Goal: Task Accomplishment & Management: Manage account settings

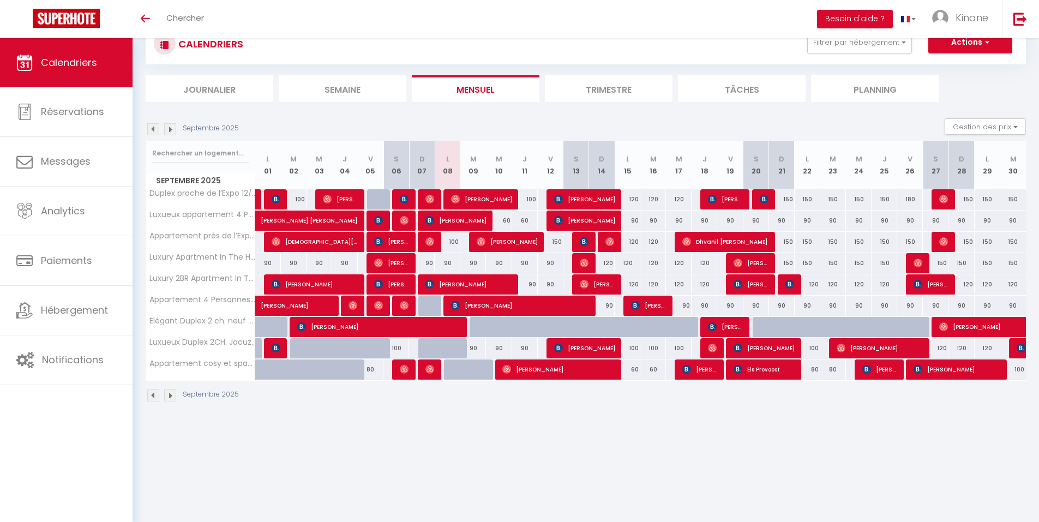
click at [558, 241] on div "150" at bounding box center [551, 242] width 26 height 20
type input "150"
type input "Ven 12 Septembre 2025"
type input "[DATE]"
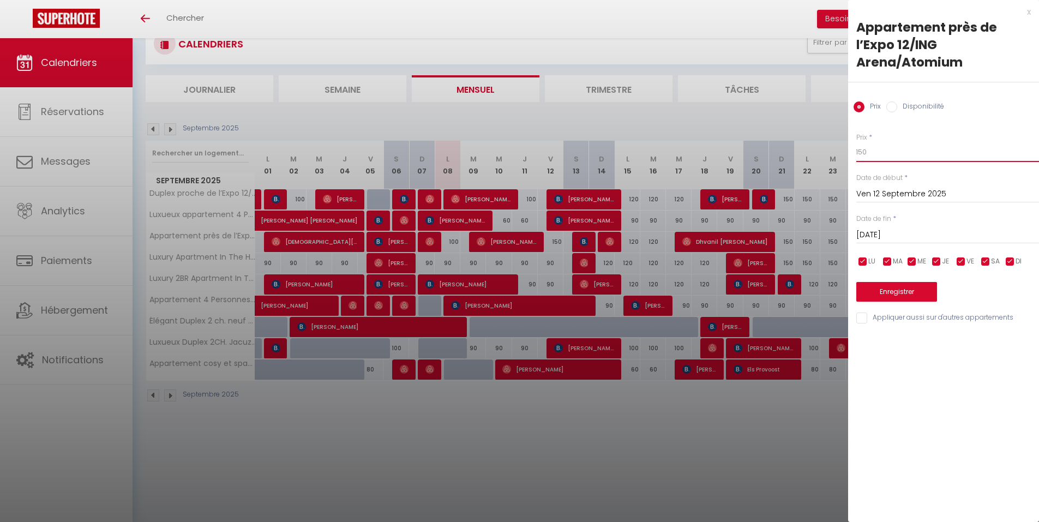
drag, startPoint x: 888, startPoint y: 154, endPoint x: 850, endPoint y: 160, distance: 38.6
click at [850, 160] on div "Prix * 150 Statut * Disponible Indisponible Date de début * [DATE] < [DATE] > D…" at bounding box center [943, 222] width 191 height 206
type input "120"
click at [892, 285] on button "Enregistrer" at bounding box center [897, 292] width 81 height 20
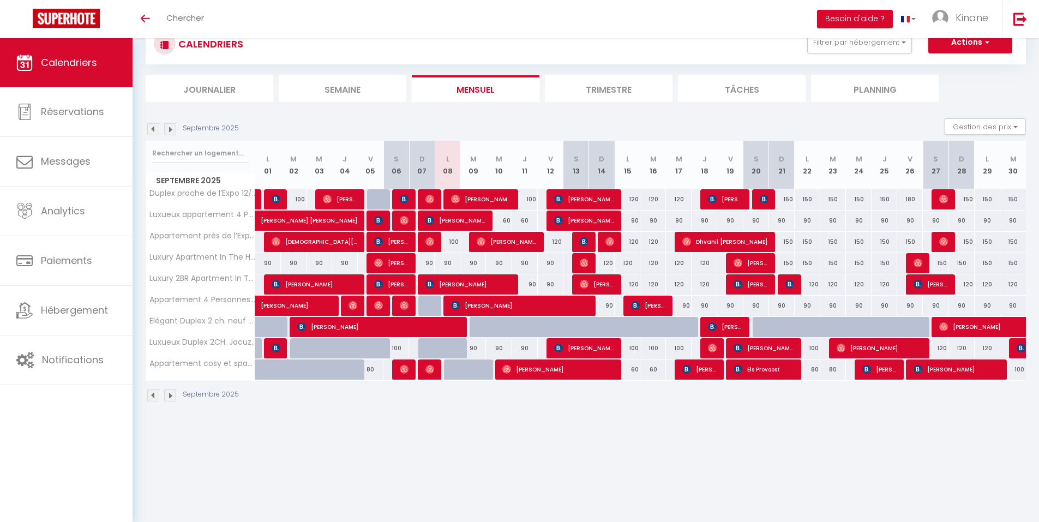
click at [638, 343] on div "100" at bounding box center [628, 348] width 26 height 20
type input "100"
type input "[DATE]"
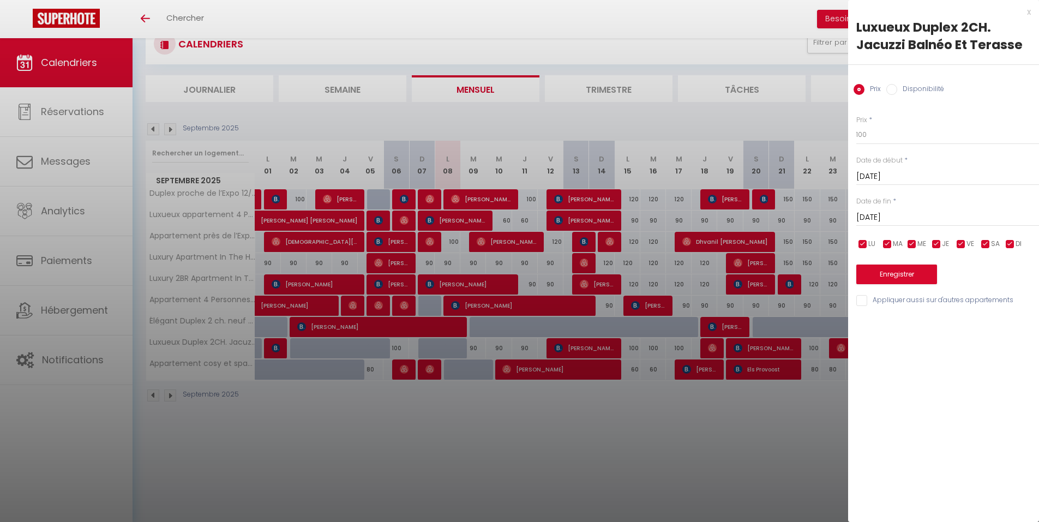
click at [964, 219] on input "[DATE]" at bounding box center [948, 218] width 183 height 14
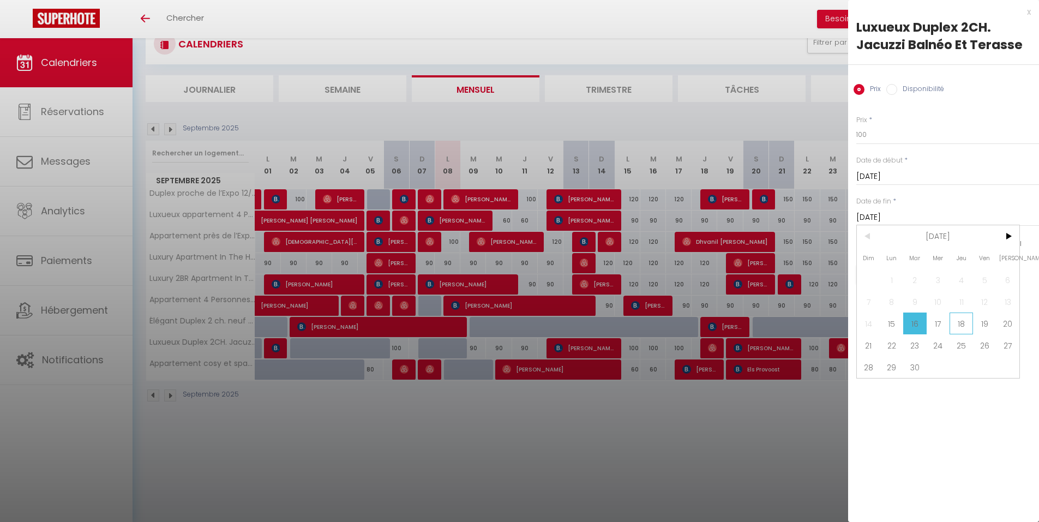
click at [961, 322] on span "18" at bounding box center [961, 324] width 23 height 22
type input "[DATE]"
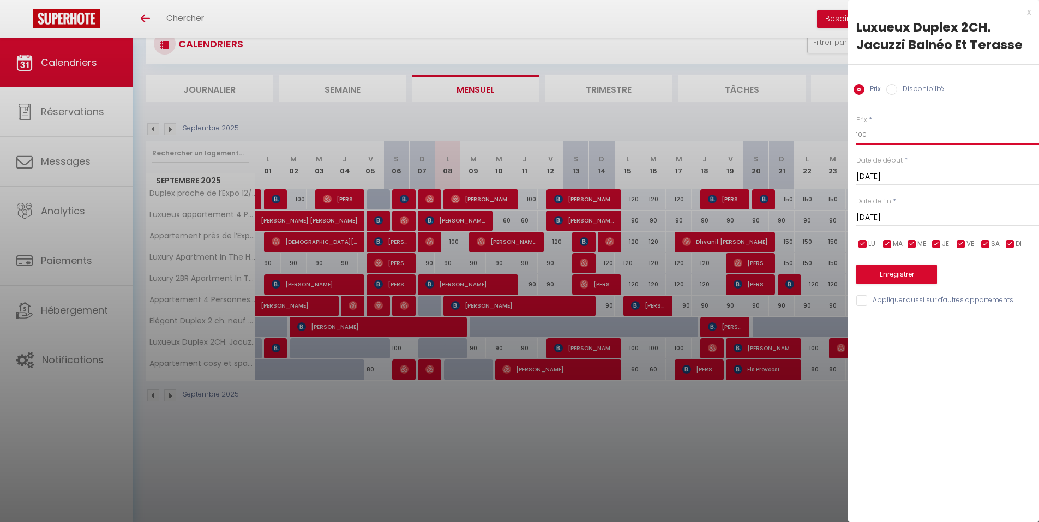
drag, startPoint x: 881, startPoint y: 131, endPoint x: 849, endPoint y: 140, distance: 33.4
click at [849, 140] on div "Prix * 100 Statut * Disponible Indisponible Date de début * [DATE] < [DATE] > D…" at bounding box center [943, 204] width 191 height 206
type input "80"
click at [912, 278] on button "Enregistrer" at bounding box center [897, 275] width 81 height 20
